Goal: Book appointment/travel/reservation

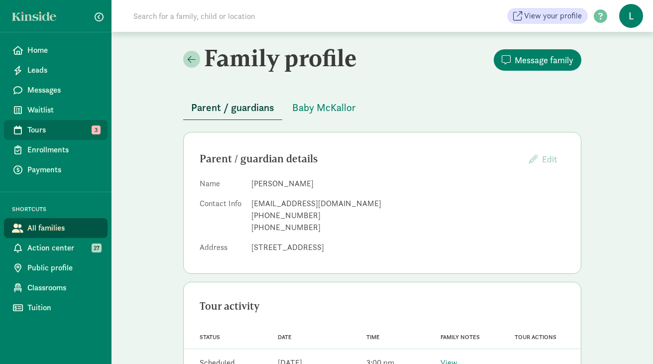
click at [41, 128] on span "Tours" at bounding box center [63, 130] width 72 height 12
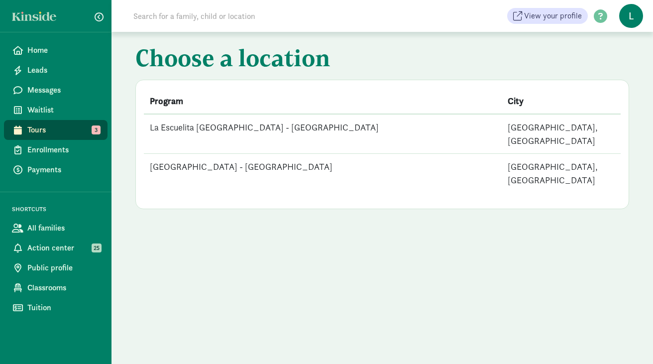
click at [217, 134] on td "La Escuelita [GEOGRAPHIC_DATA] - [GEOGRAPHIC_DATA]" at bounding box center [323, 134] width 358 height 40
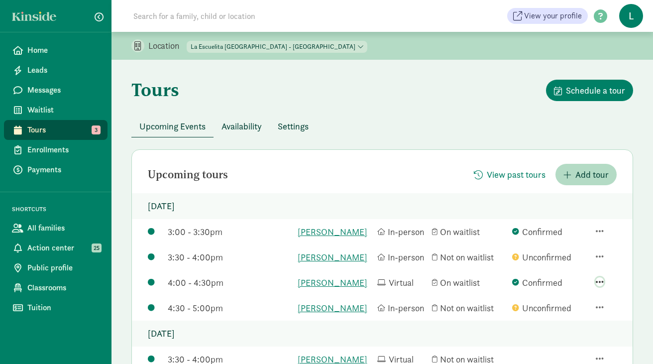
click at [600, 286] on span "button" at bounding box center [600, 281] width 8 height 9
click at [329, 289] on link "[PERSON_NAME]" at bounding box center [335, 282] width 75 height 13
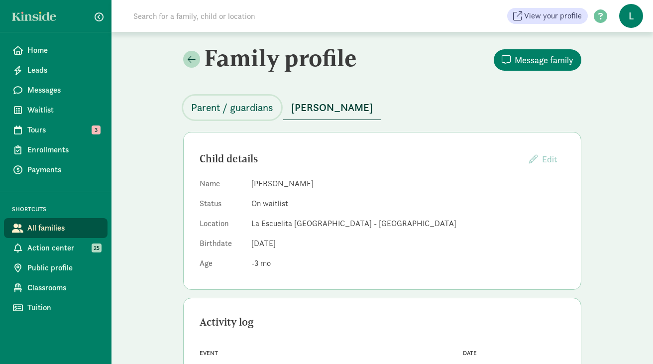
click at [242, 105] on span "Parent / guardians" at bounding box center [232, 108] width 82 height 16
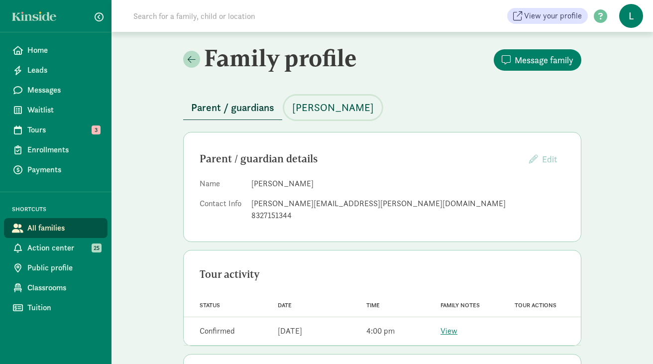
click at [321, 108] on span "[PERSON_NAME]" at bounding box center [333, 108] width 82 height 16
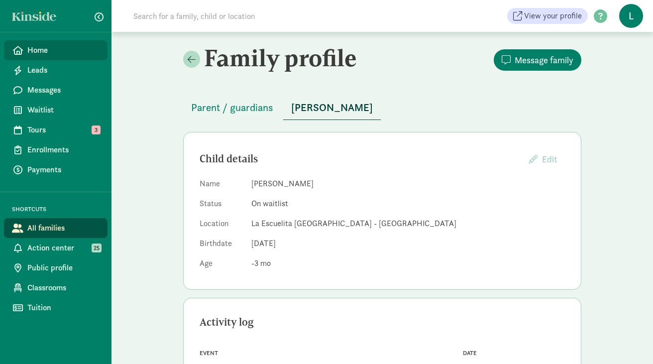
click at [52, 54] on span "Home" at bounding box center [63, 50] width 72 height 12
